Goal: Register for event/course

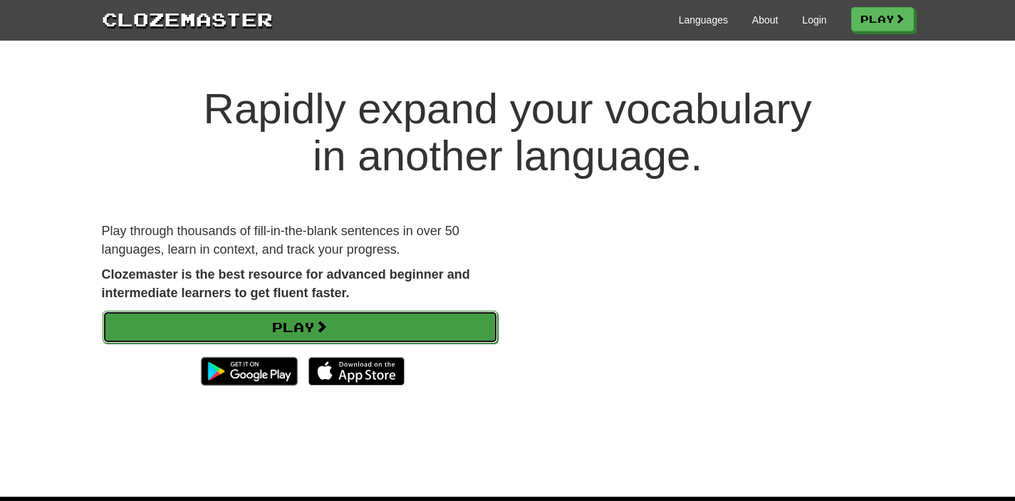
click at [351, 323] on link "Play" at bounding box center [300, 327] width 395 height 33
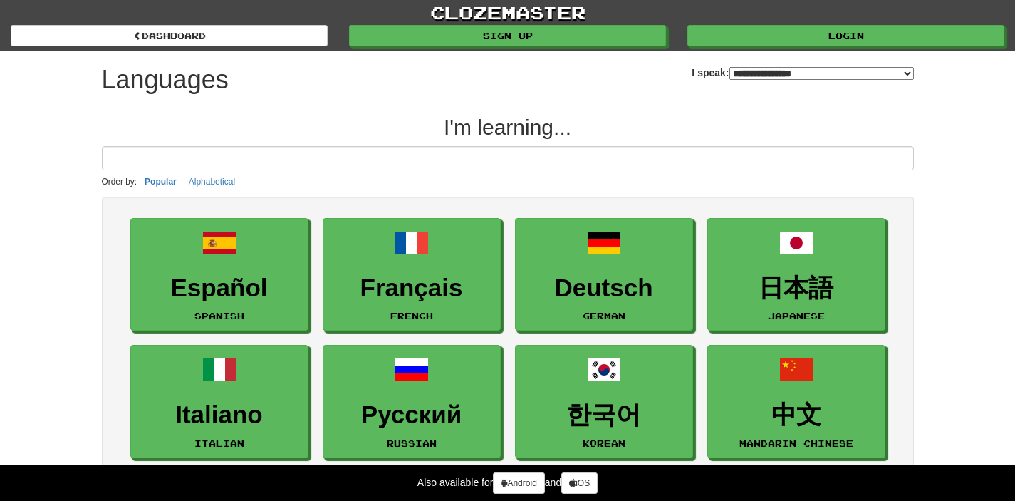
select select "*******"
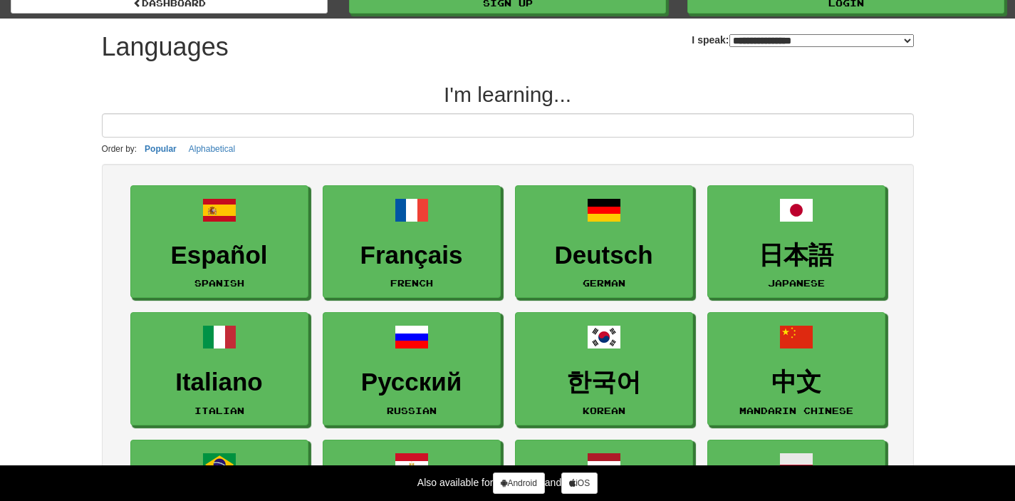
scroll to position [34, 0]
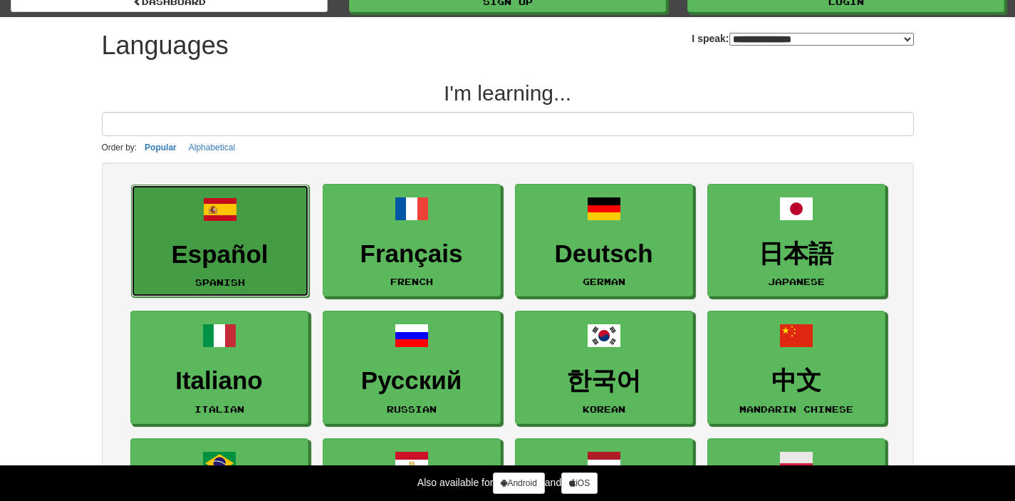
click at [210, 215] on span at bounding box center [220, 209] width 34 height 34
